Goal: Find specific page/section: Find specific page/section

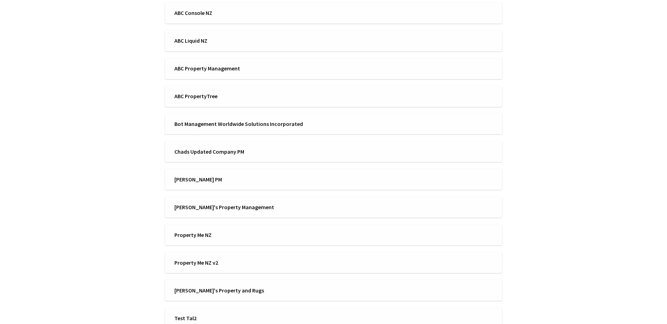
scroll to position [191, 0]
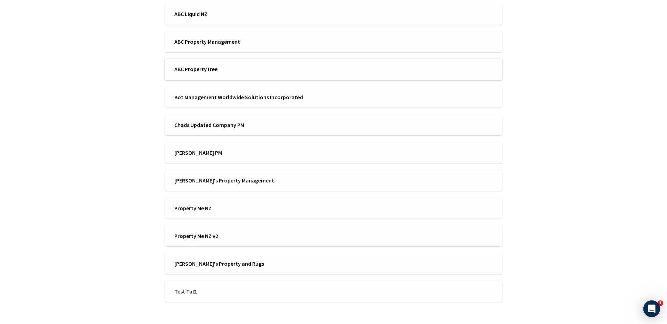
click at [243, 77] on li "ABC PropertyTree" at bounding box center [333, 69] width 337 height 21
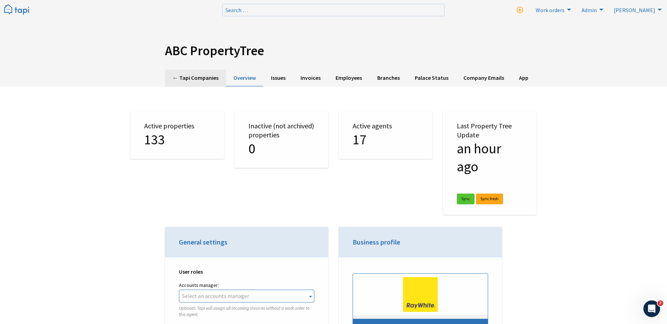
click at [197, 77] on link "← Tapi Companies" at bounding box center [195, 78] width 61 height 17
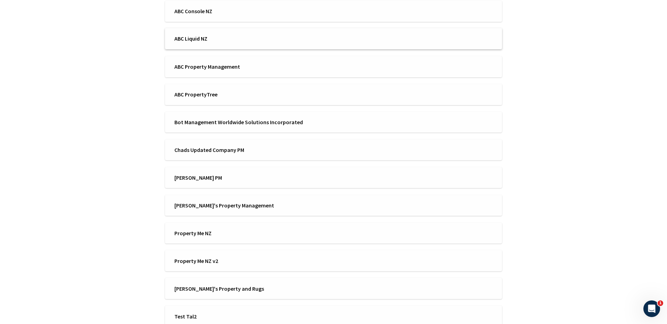
click at [225, 40] on span "ABC Liquid NZ" at bounding box center [251, 39] width 155 height 8
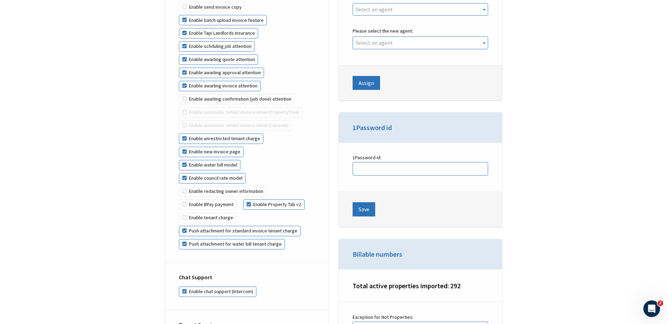
scroll to position [1570, 0]
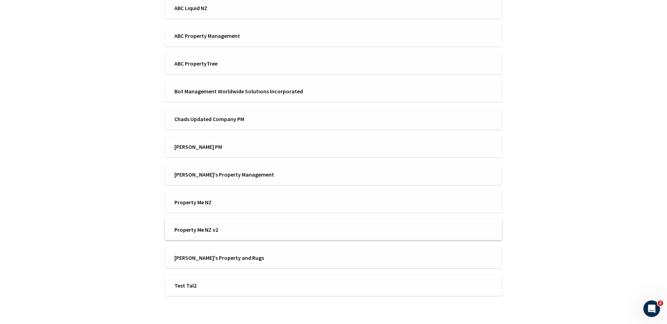
click at [191, 231] on span "Property Me NZ v2" at bounding box center [251, 230] width 155 height 8
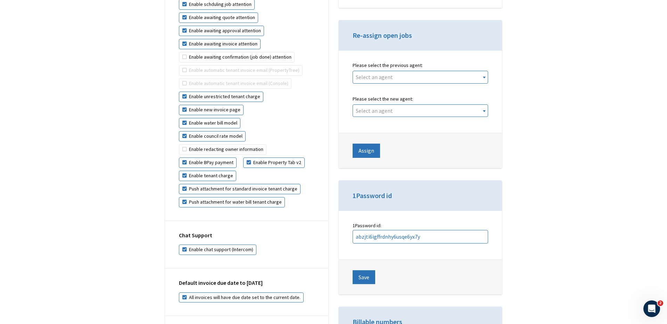
scroll to position [1642, 0]
